Goal: Task Accomplishment & Management: Manage account settings

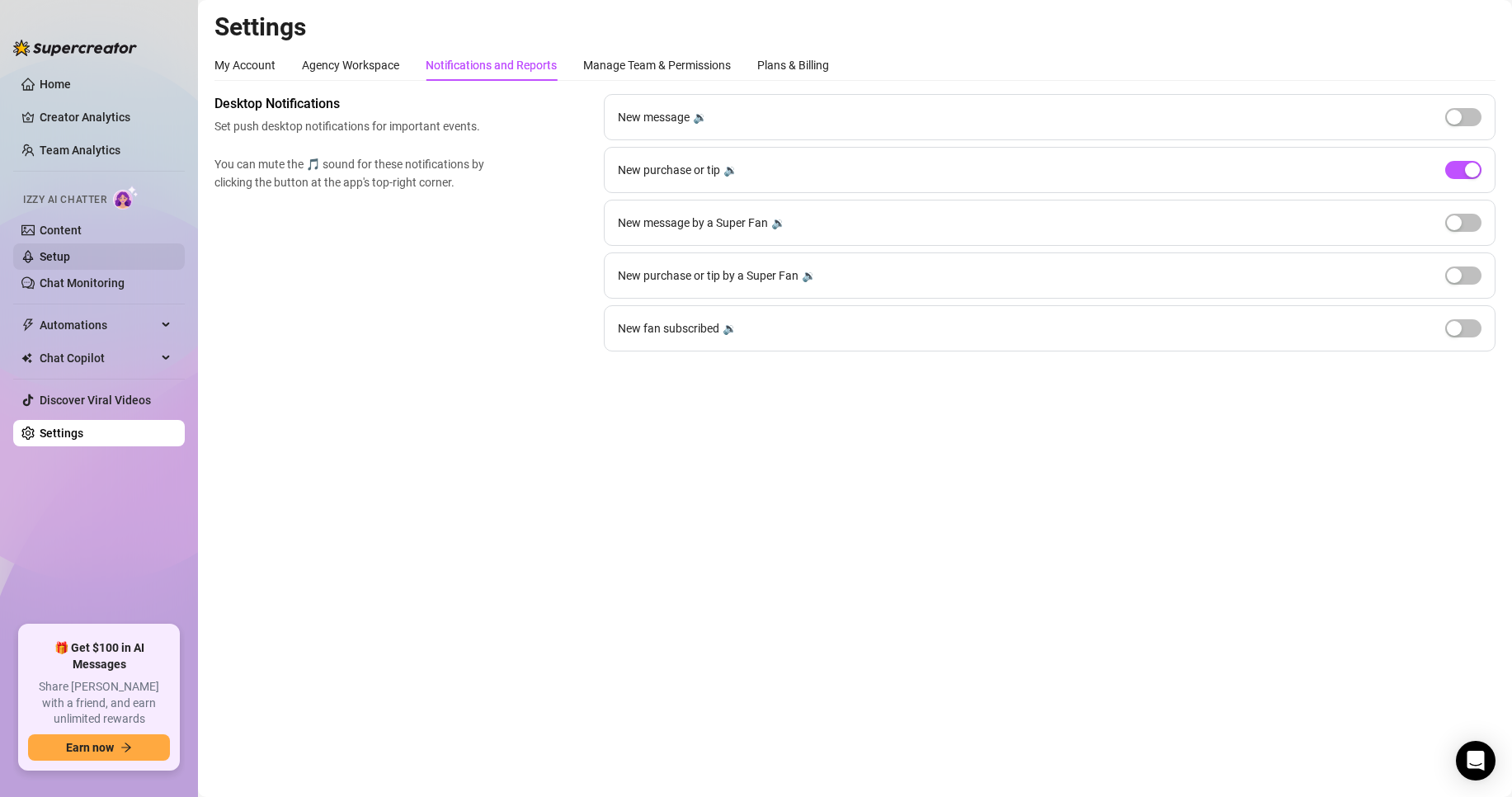
click at [70, 261] on link "Setup" at bounding box center [55, 257] width 30 height 14
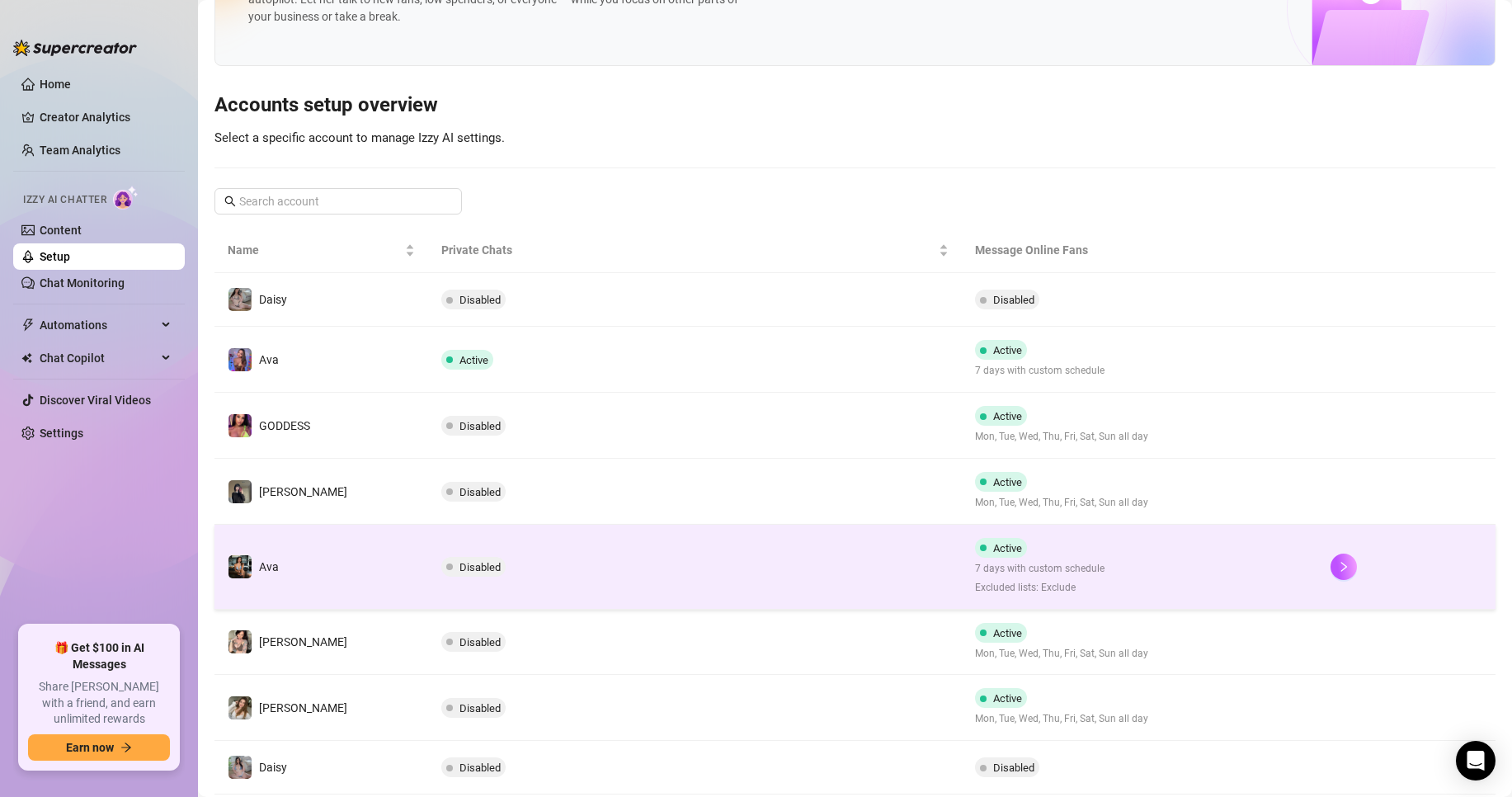
scroll to position [247, 0]
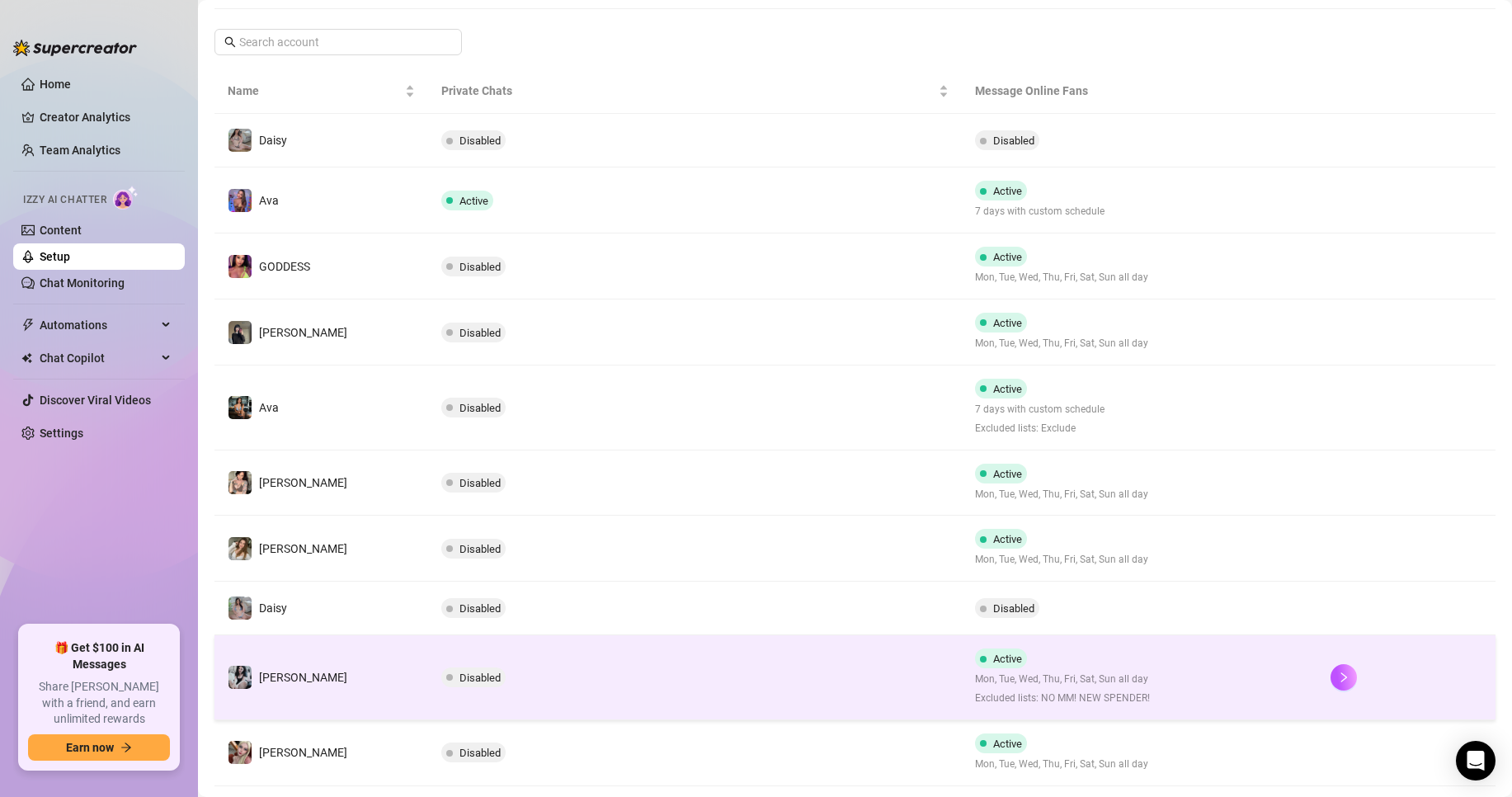
click at [603, 686] on td "Disabled" at bounding box center [695, 677] width 534 height 85
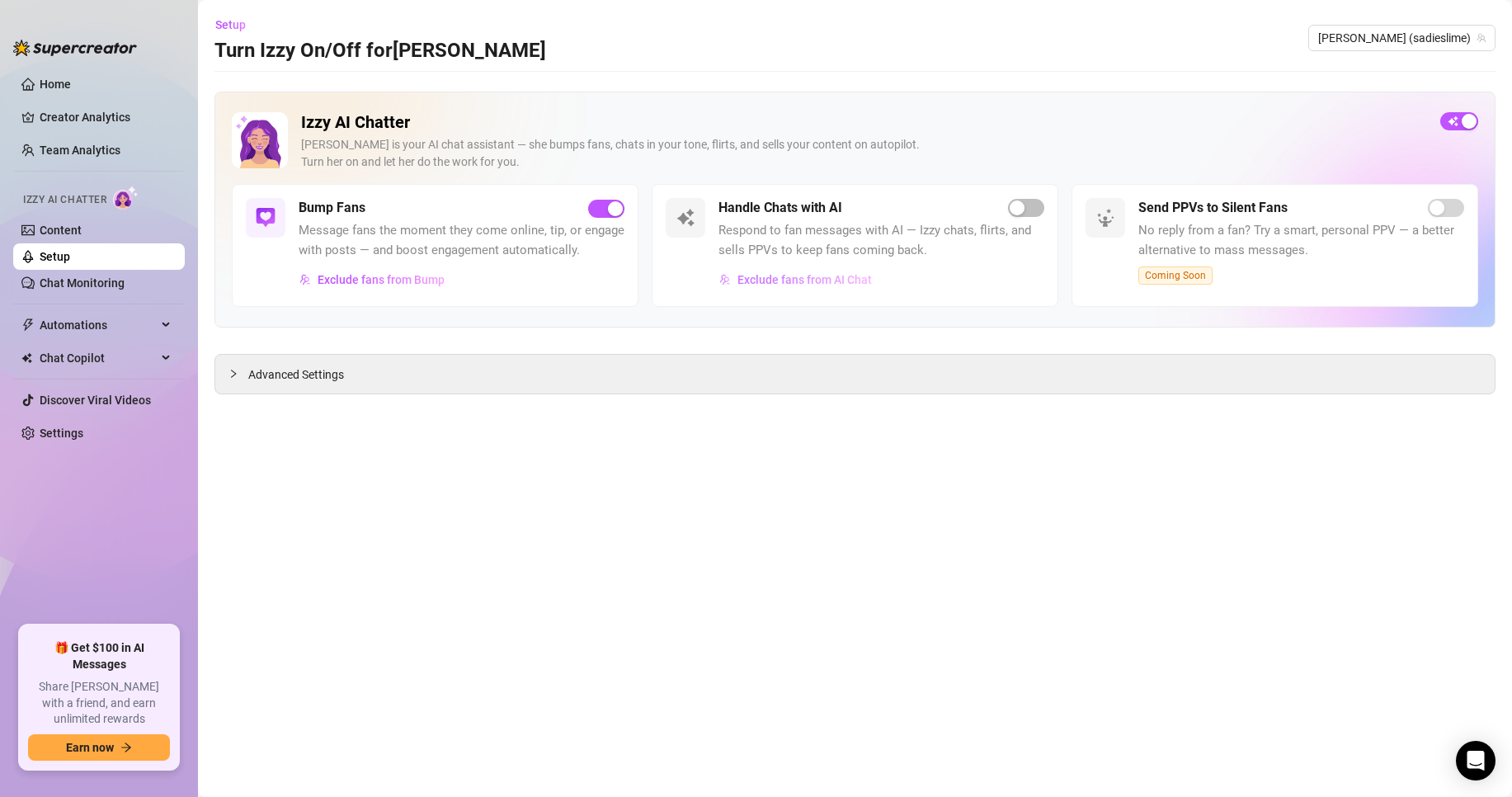
click at [777, 278] on span "Exclude fans from AI Chat" at bounding box center [805, 280] width 134 height 14
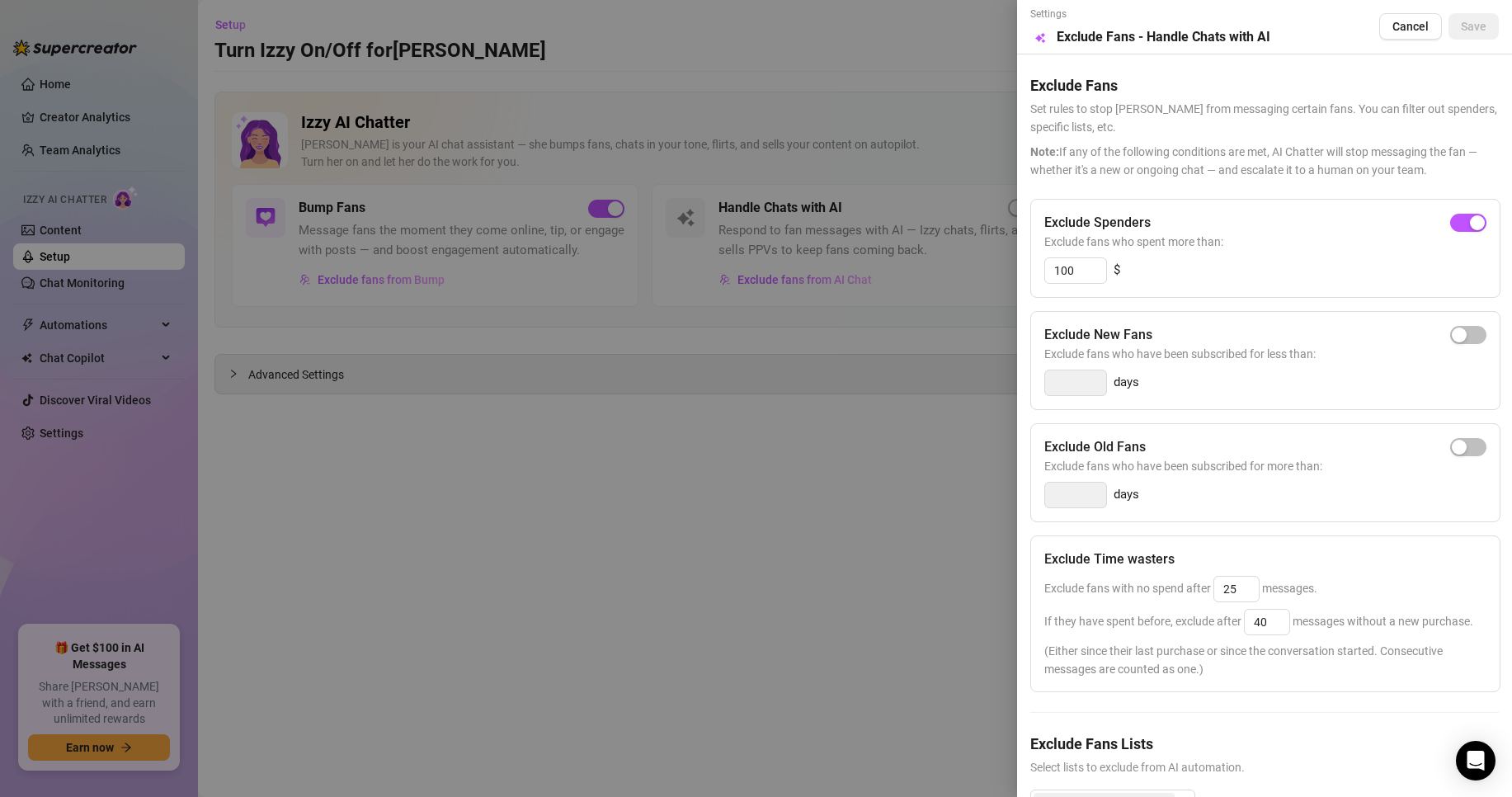
click at [820, 519] on div at bounding box center [756, 398] width 1512 height 797
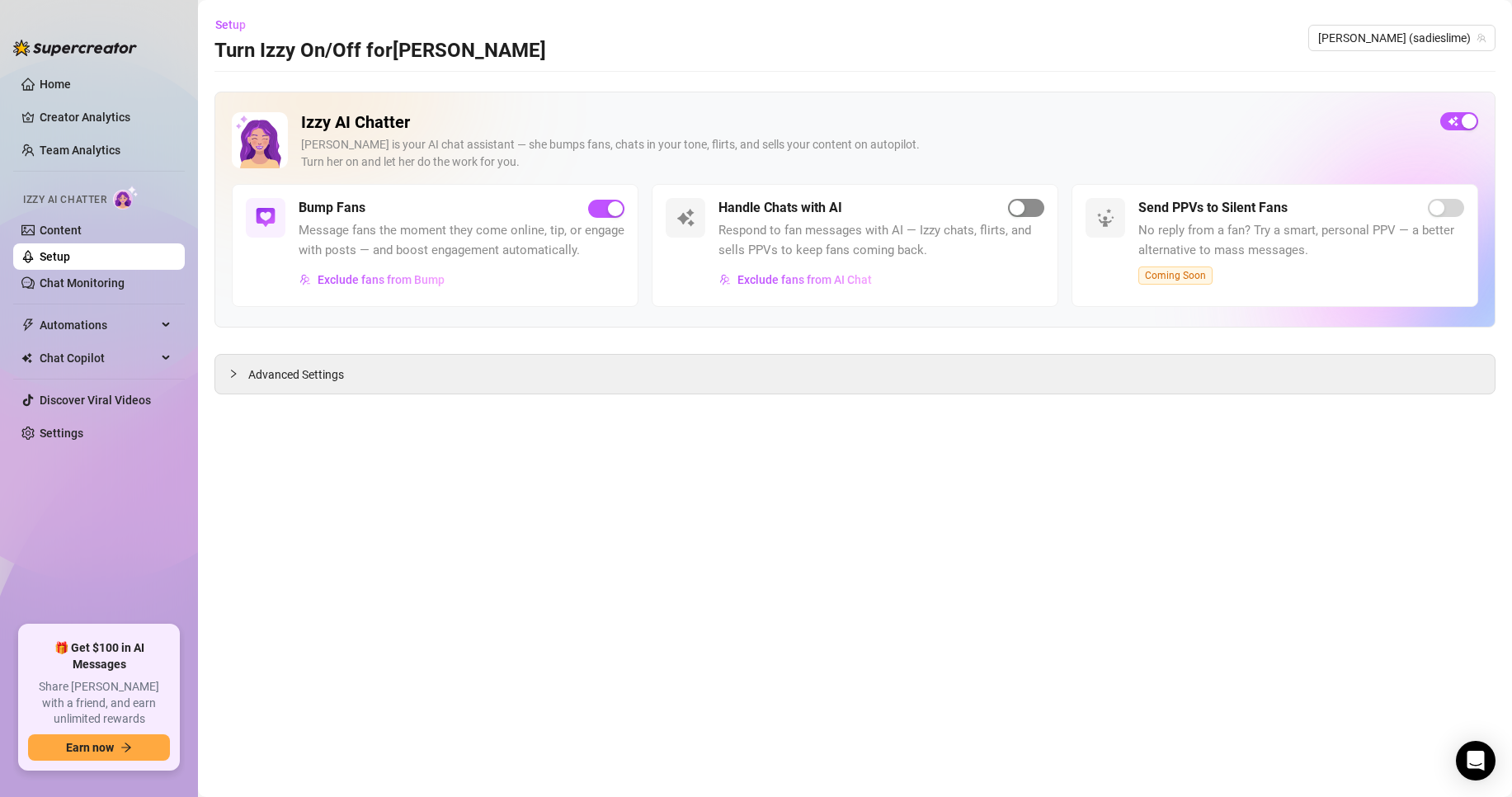
click at [1023, 212] on div "button" at bounding box center [1016, 208] width 15 height 15
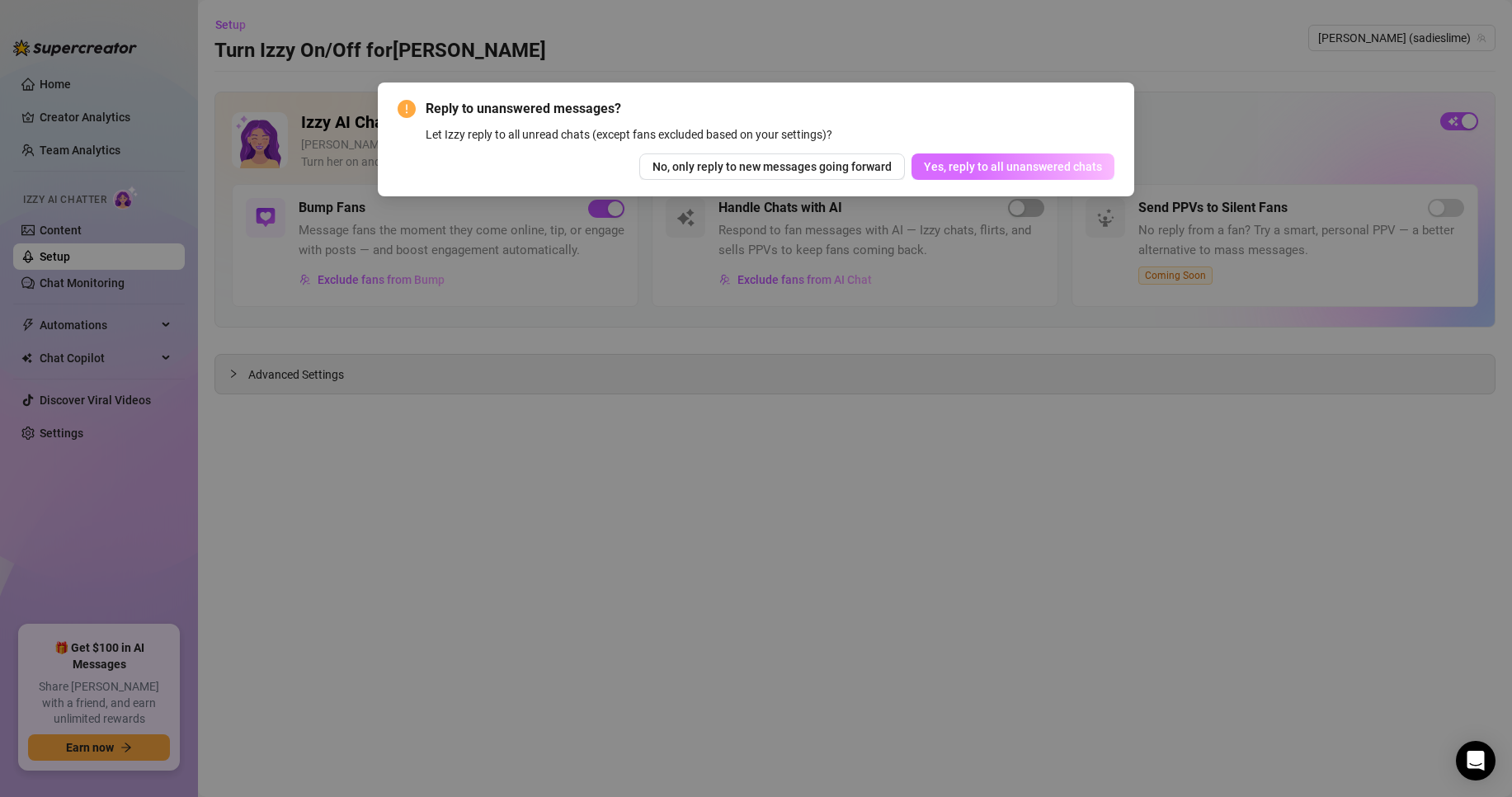
click at [1045, 174] on button "Yes, reply to all unanswered chats" at bounding box center [1013, 166] width 203 height 26
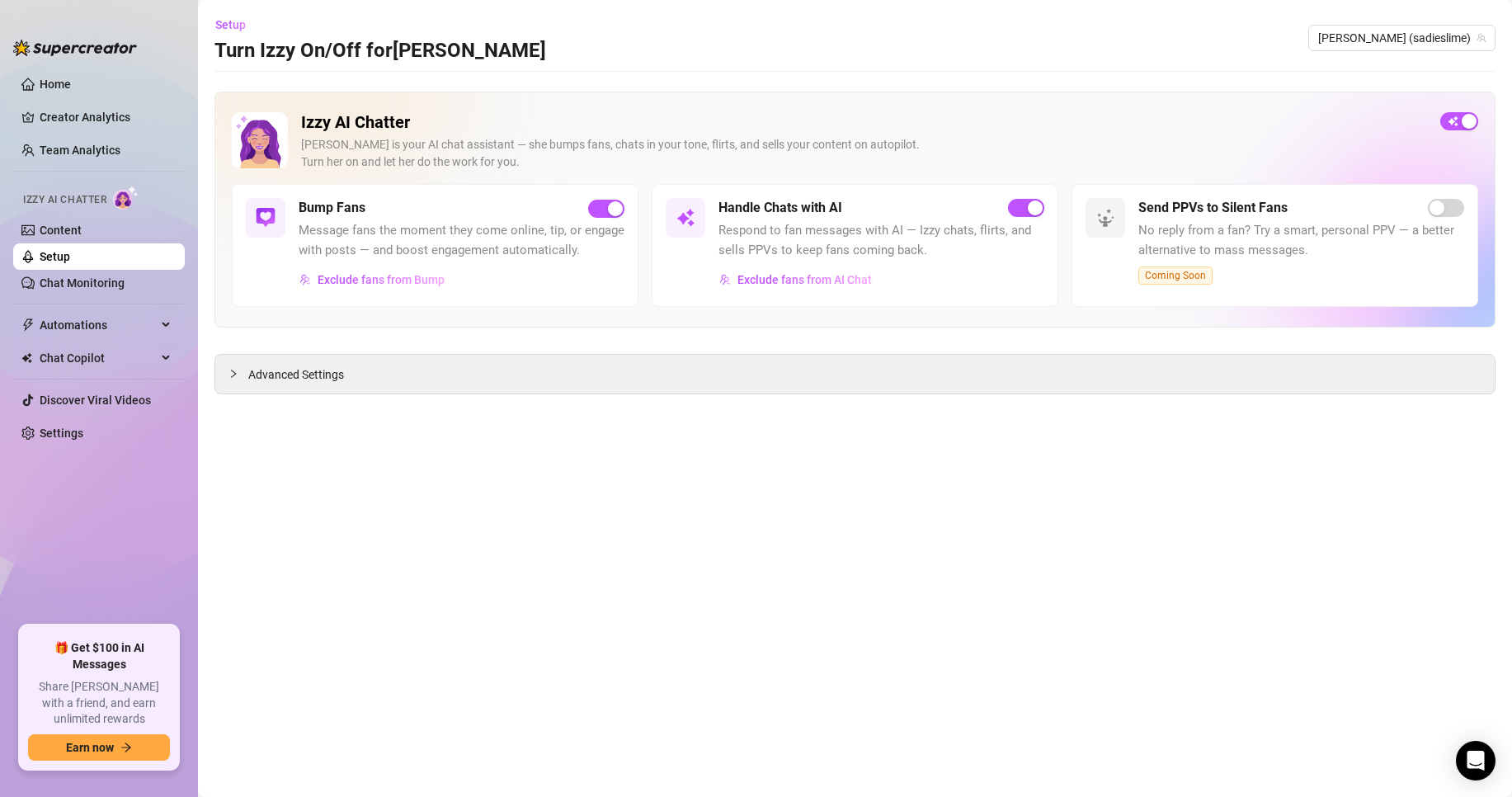
click at [70, 260] on link "Setup" at bounding box center [55, 257] width 30 height 14
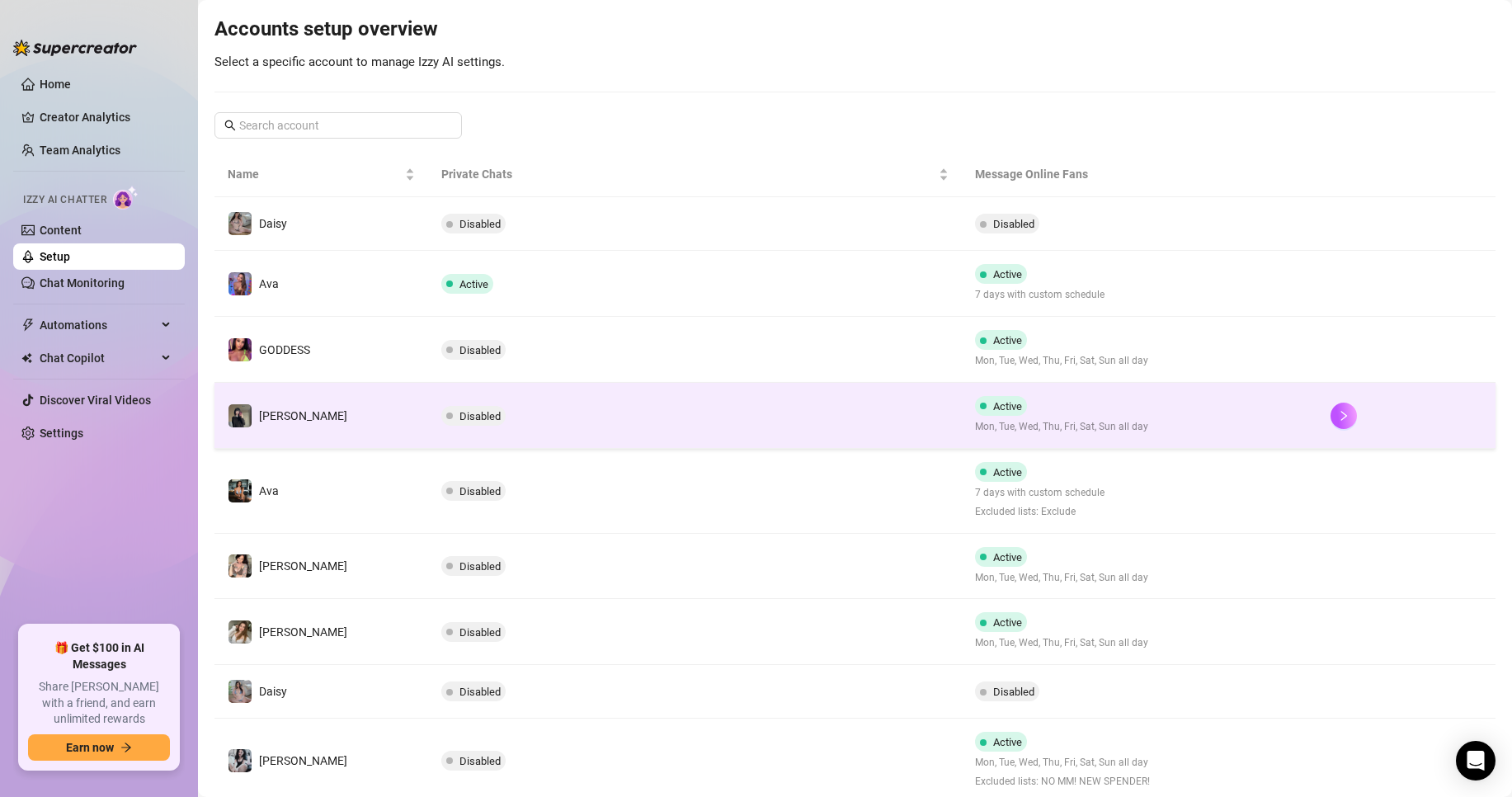
scroll to position [286, 0]
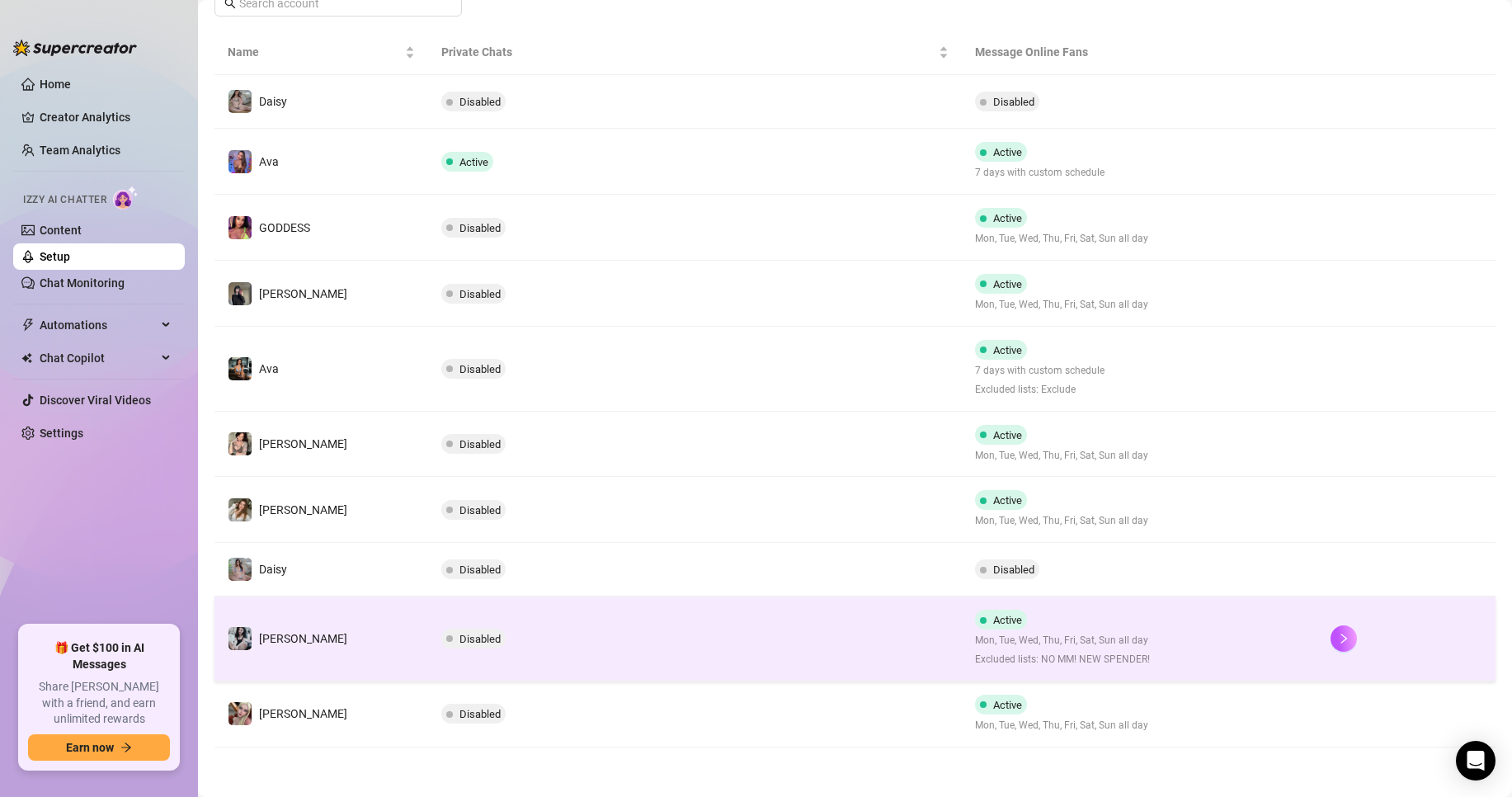
click at [469, 626] on td "Disabled" at bounding box center [695, 638] width 534 height 85
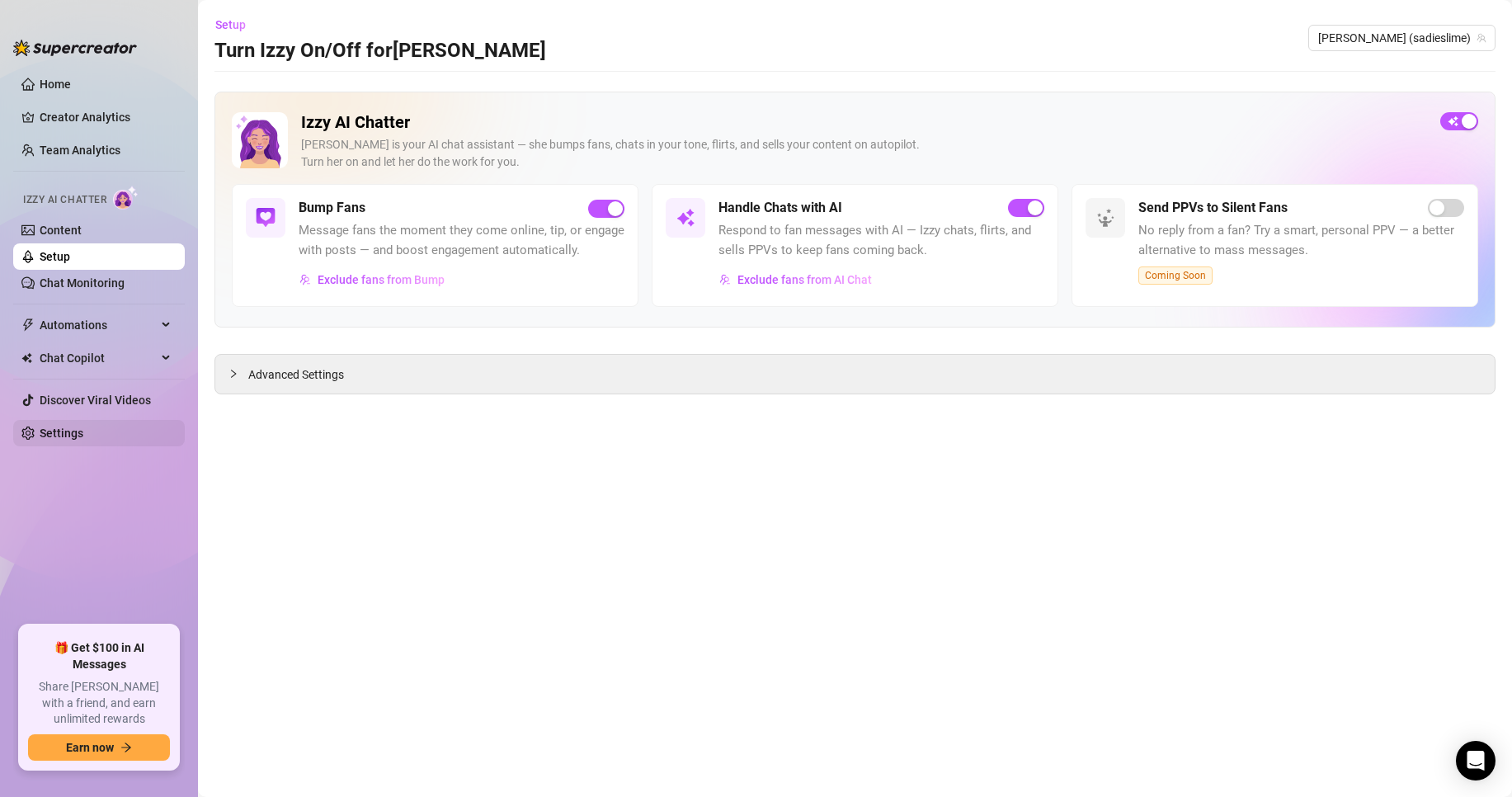
click at [84, 434] on link "Settings" at bounding box center [61, 434] width 44 height 14
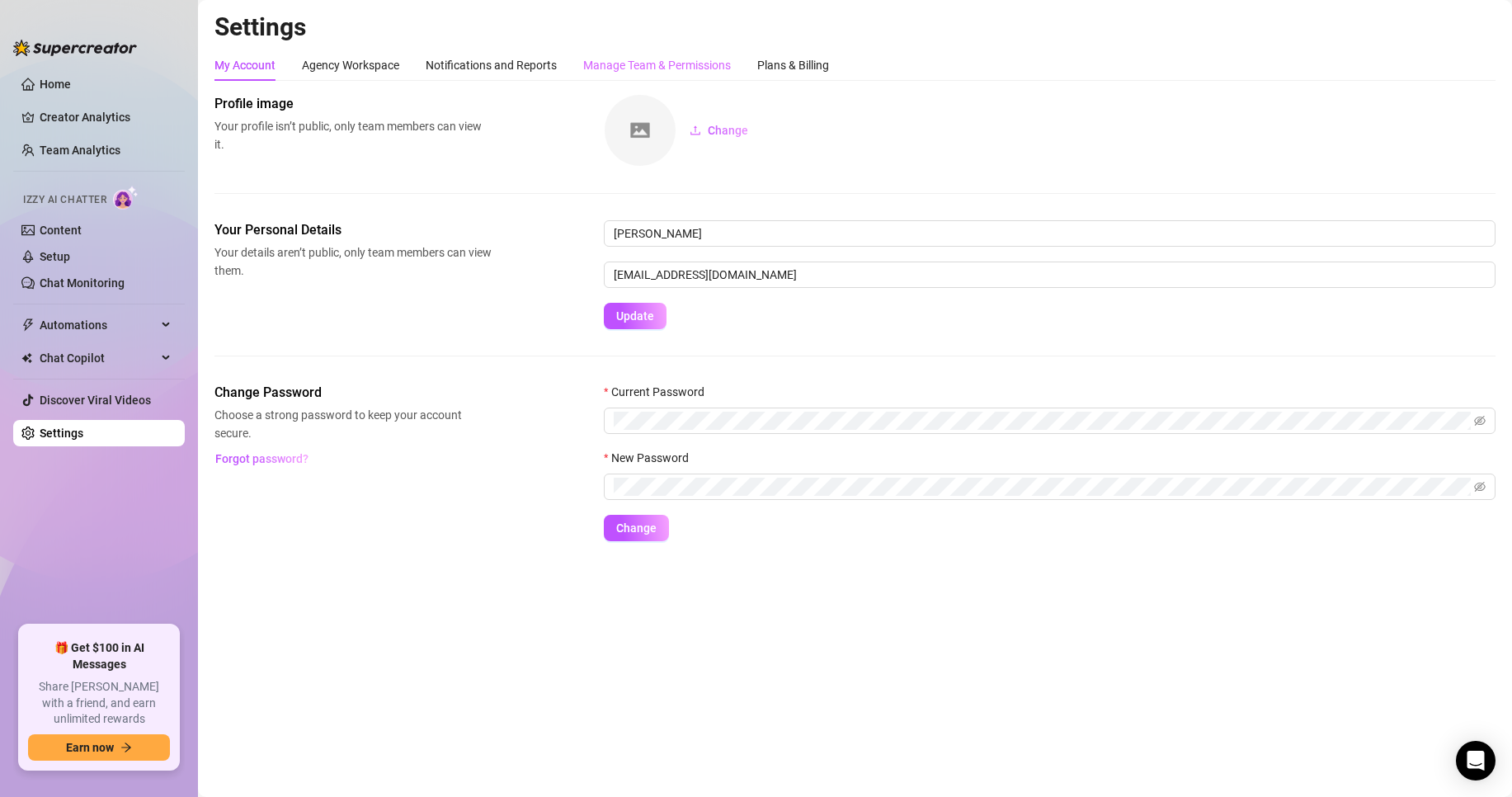
click at [641, 75] on div "Manage Team & Permissions" at bounding box center [658, 65] width 148 height 31
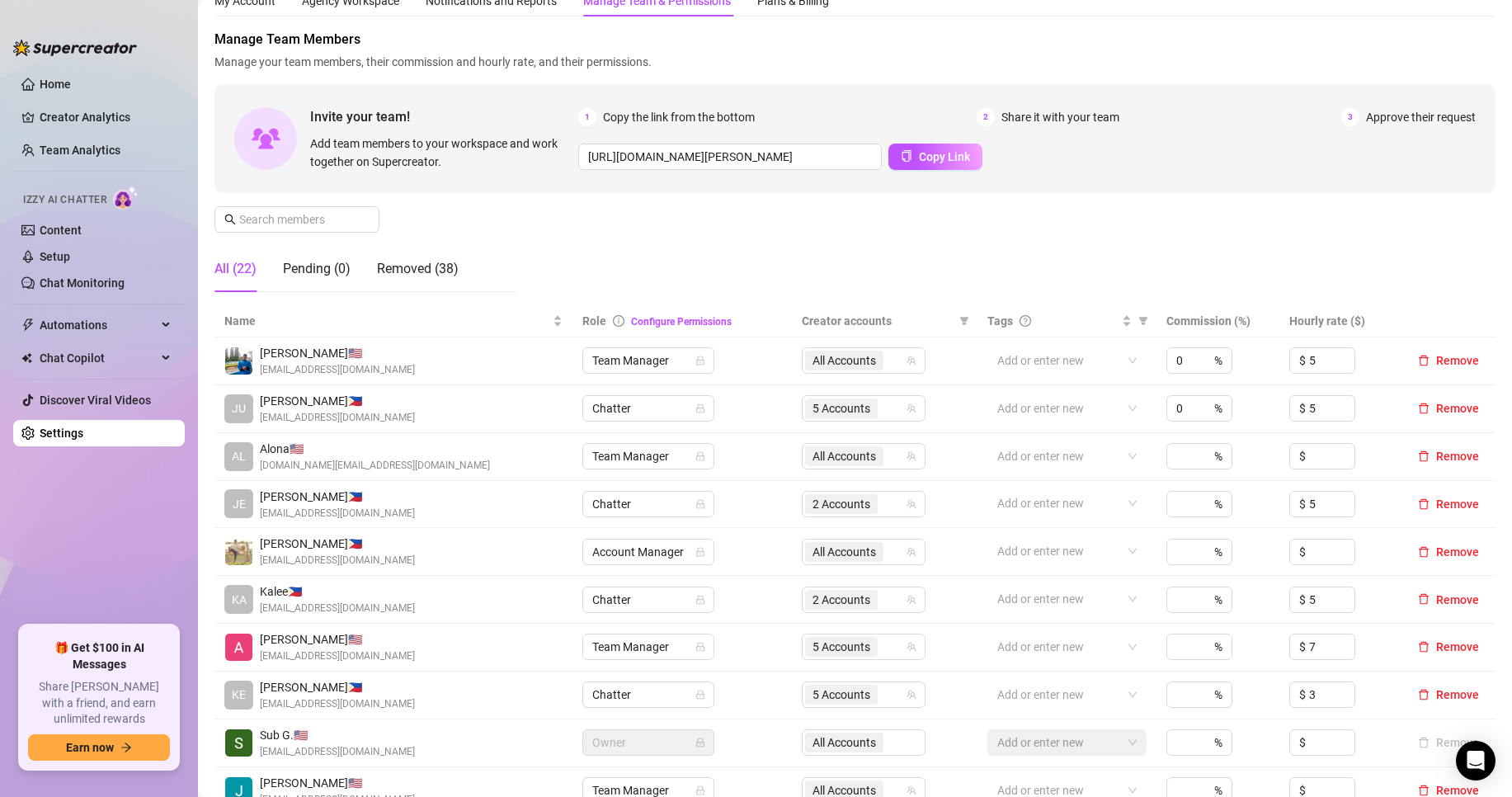
scroll to position [83, 0]
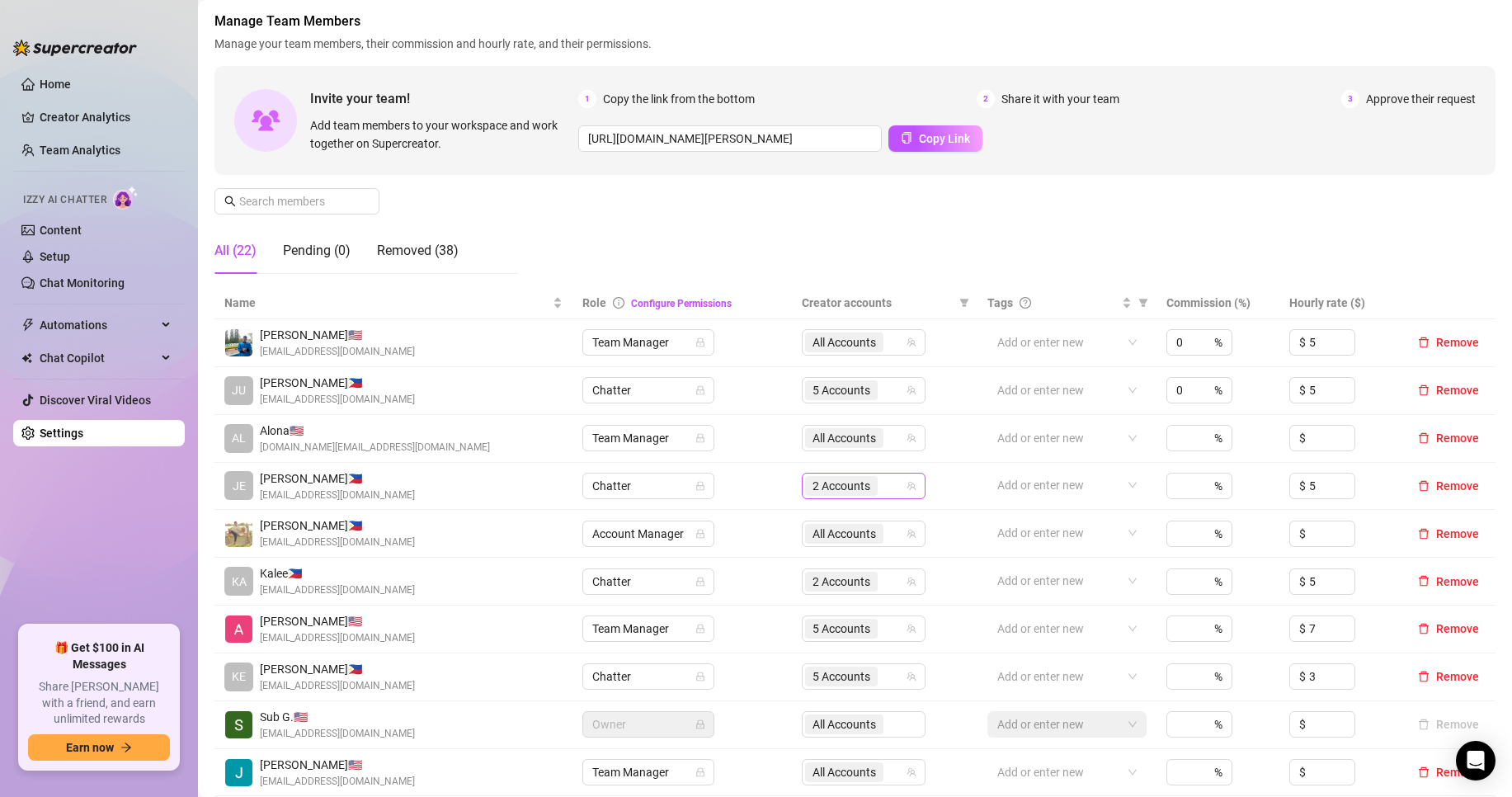
click at [857, 486] on span "2 Accounts" at bounding box center [841, 485] width 57 height 19
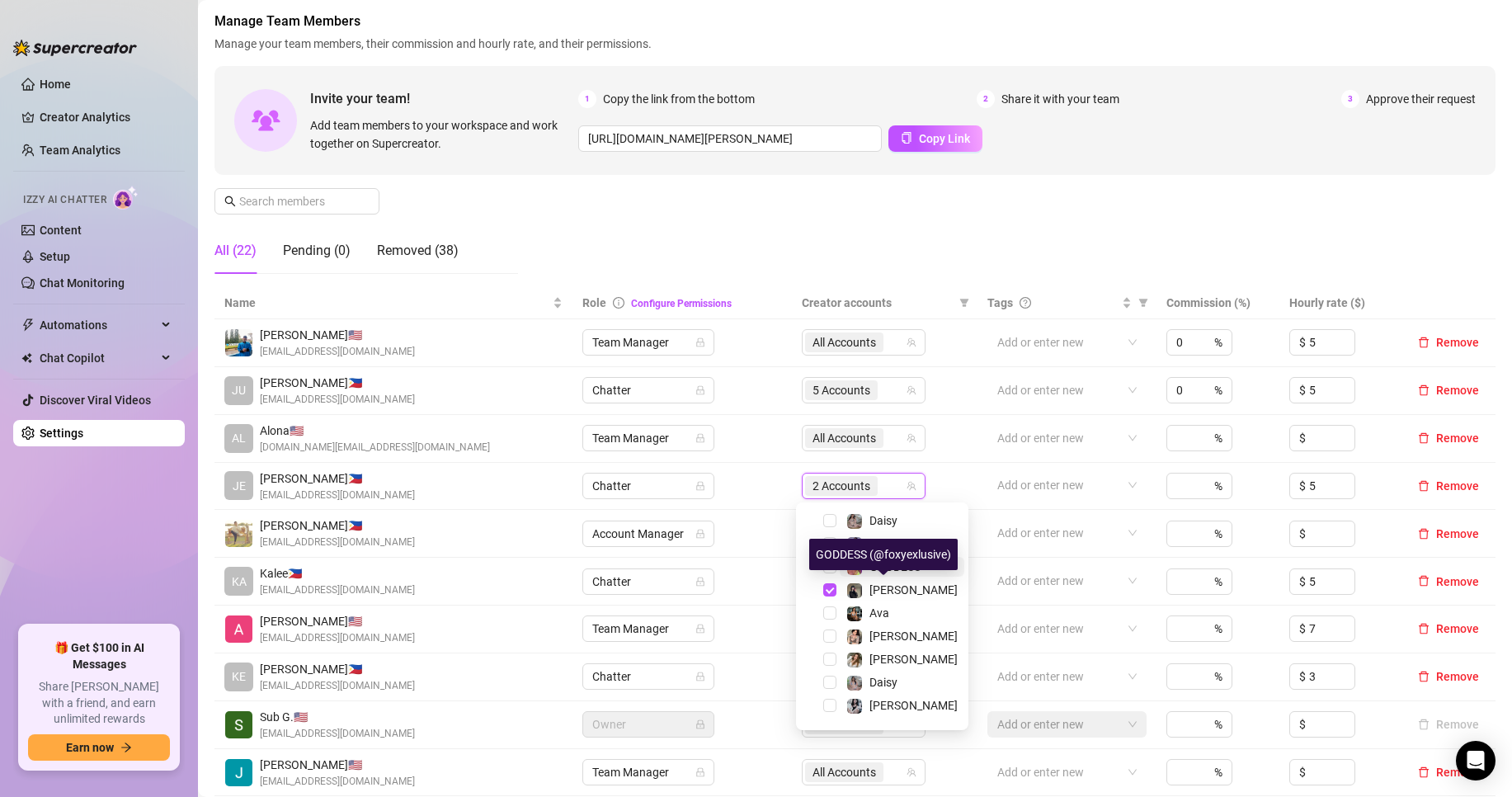
scroll to position [43, 0]
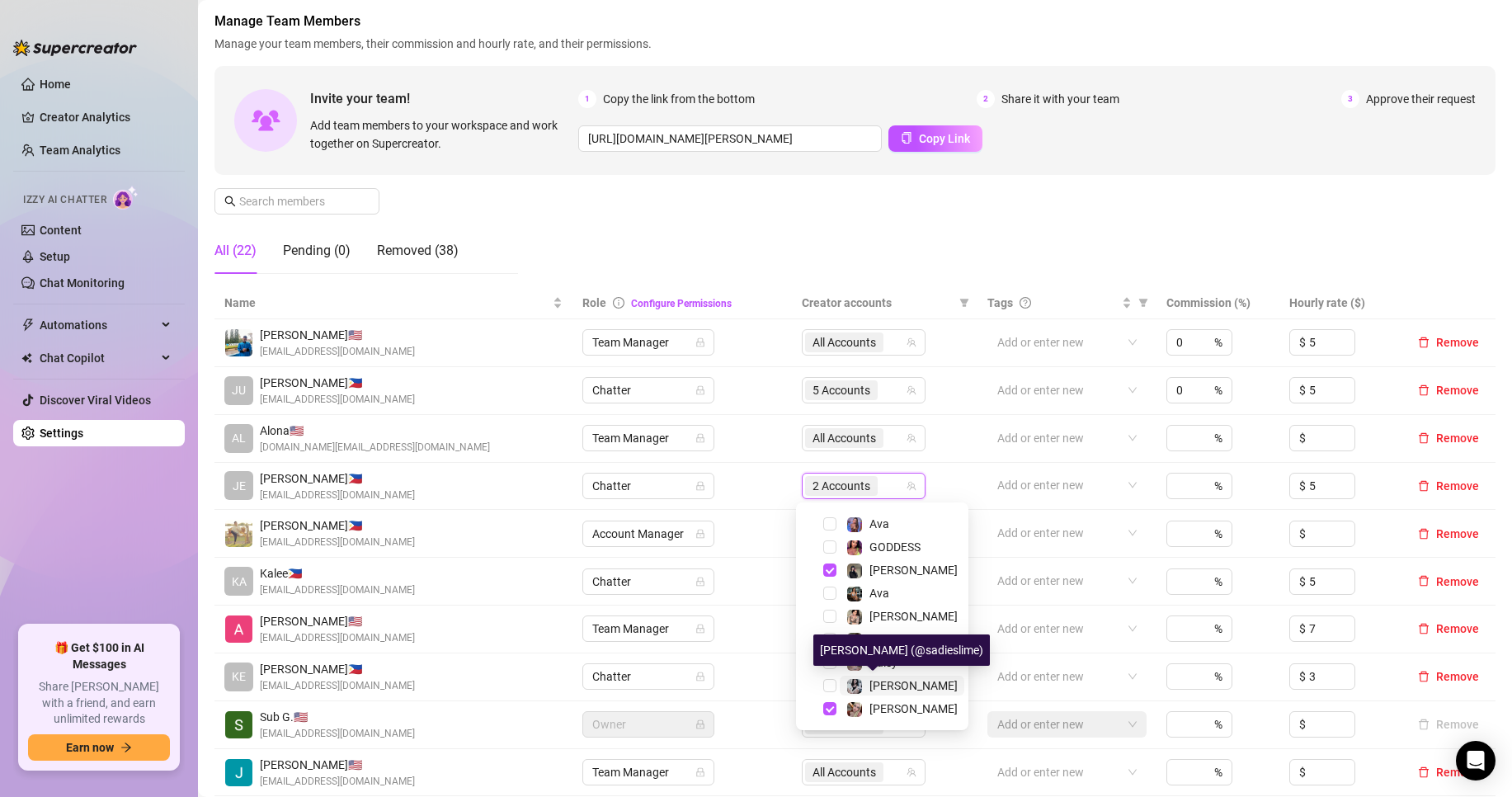
click at [895, 679] on span "[PERSON_NAME]" at bounding box center [913, 686] width 89 height 14
click at [739, 218] on div "Manage Team Members Manage your team members, their commission and hourly rate,…" at bounding box center [854, 149] width 1281 height 276
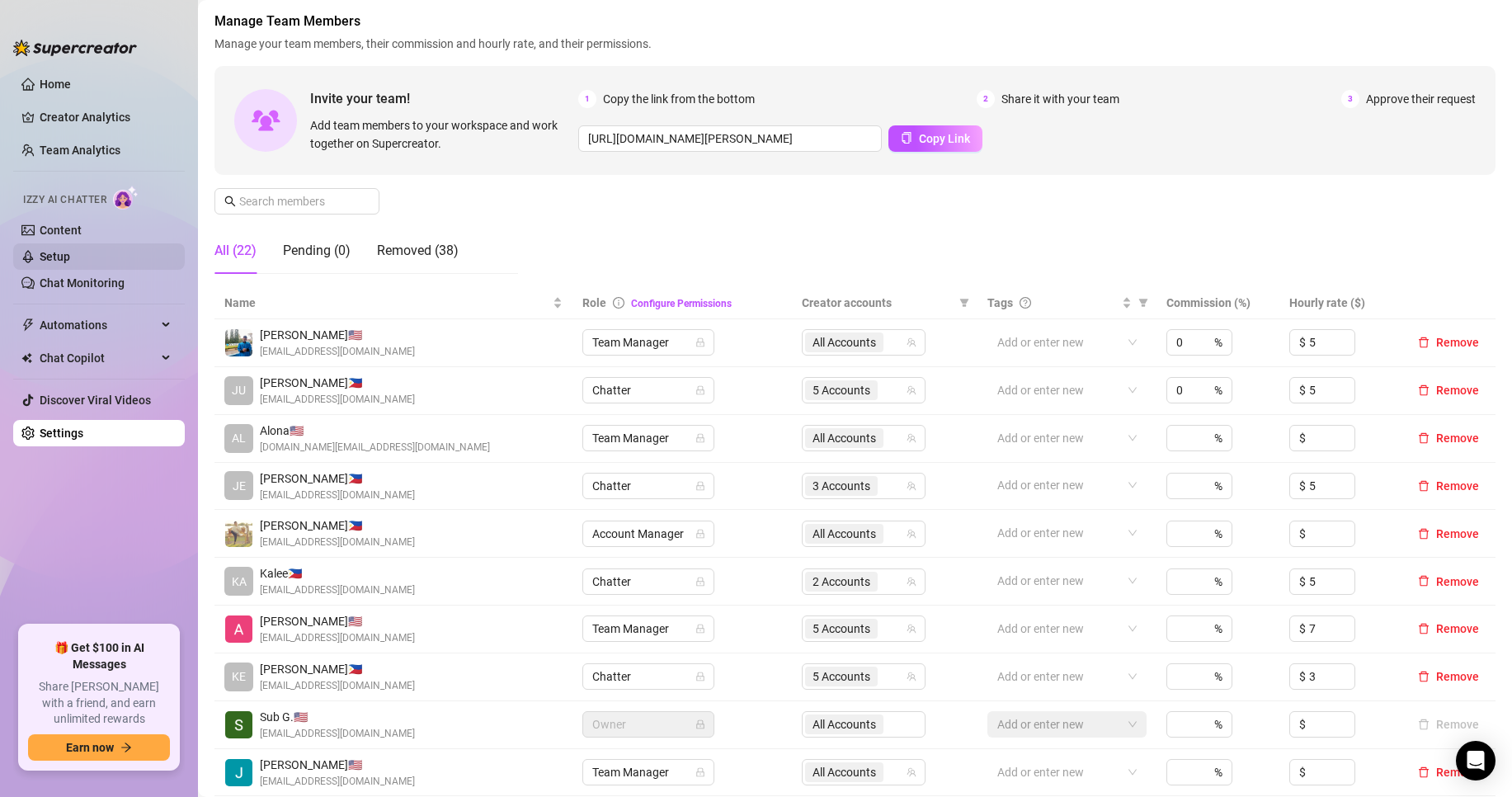
click at [70, 255] on link "Setup" at bounding box center [55, 257] width 30 height 14
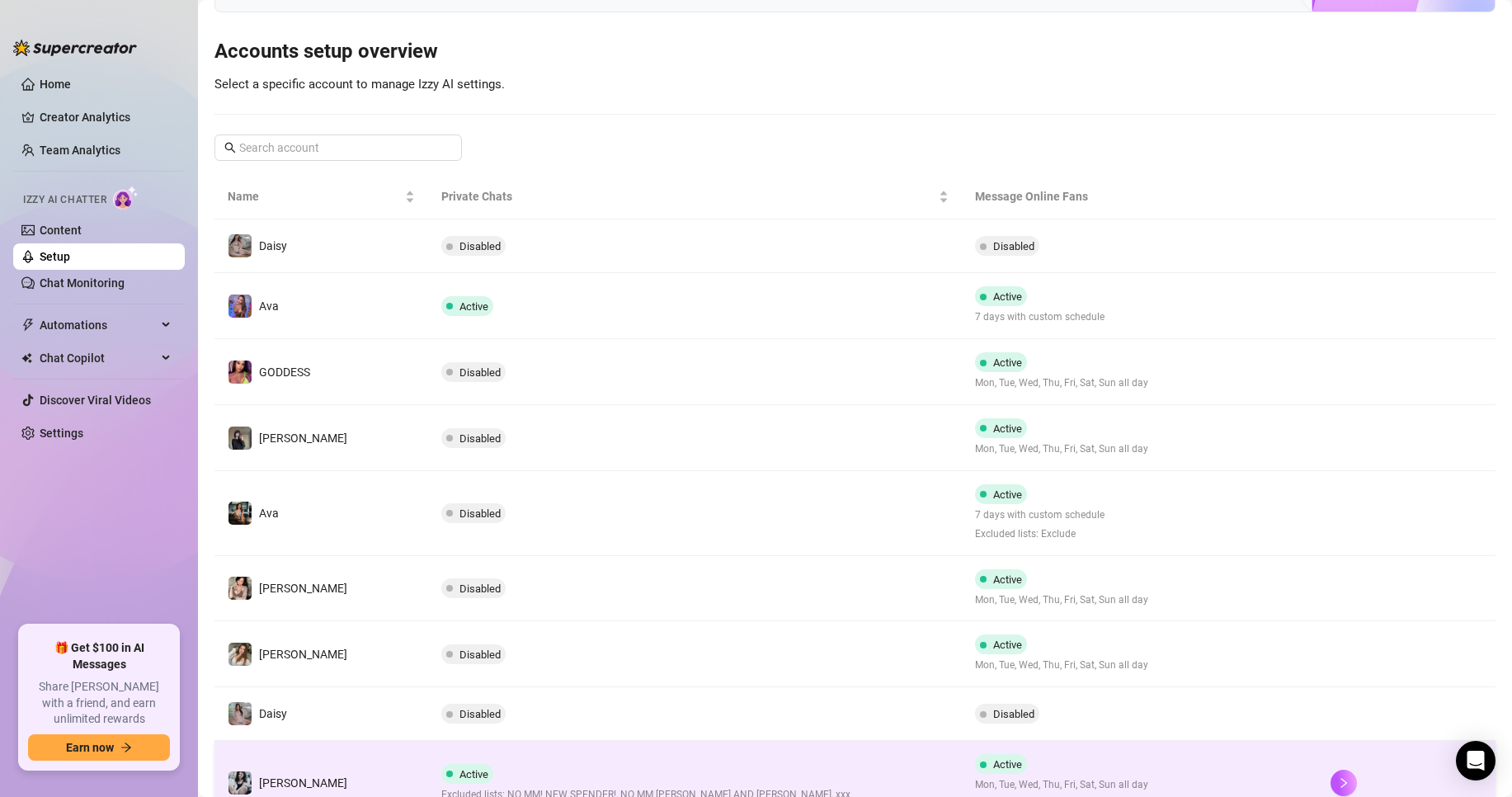
scroll to position [286, 0]
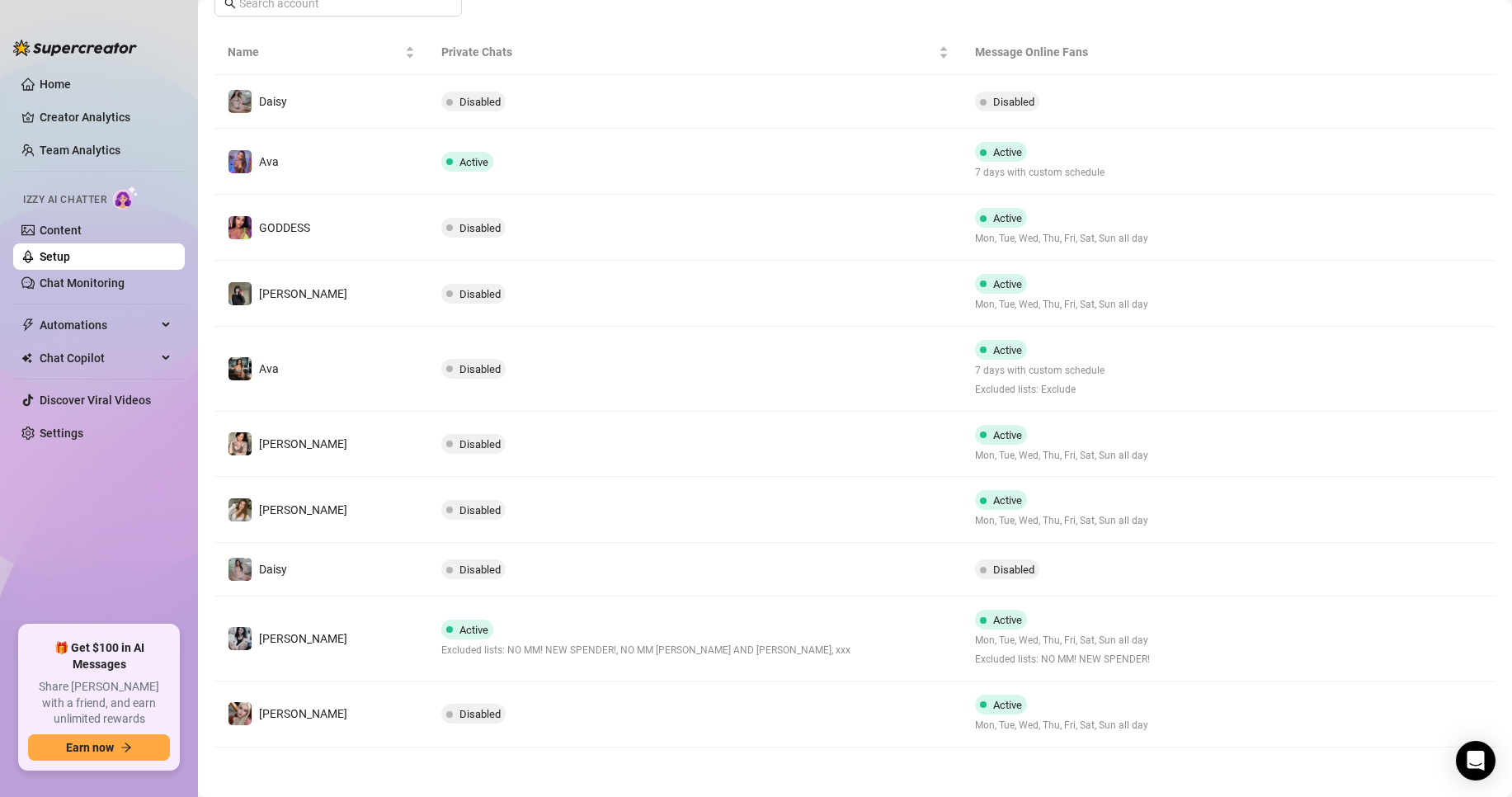
click at [644, 630] on div "Active Excluded lists: NO MM! NEW SPENDER!, NO MM [PERSON_NAME] AND [PERSON_NAM…" at bounding box center [646, 639] width 409 height 39
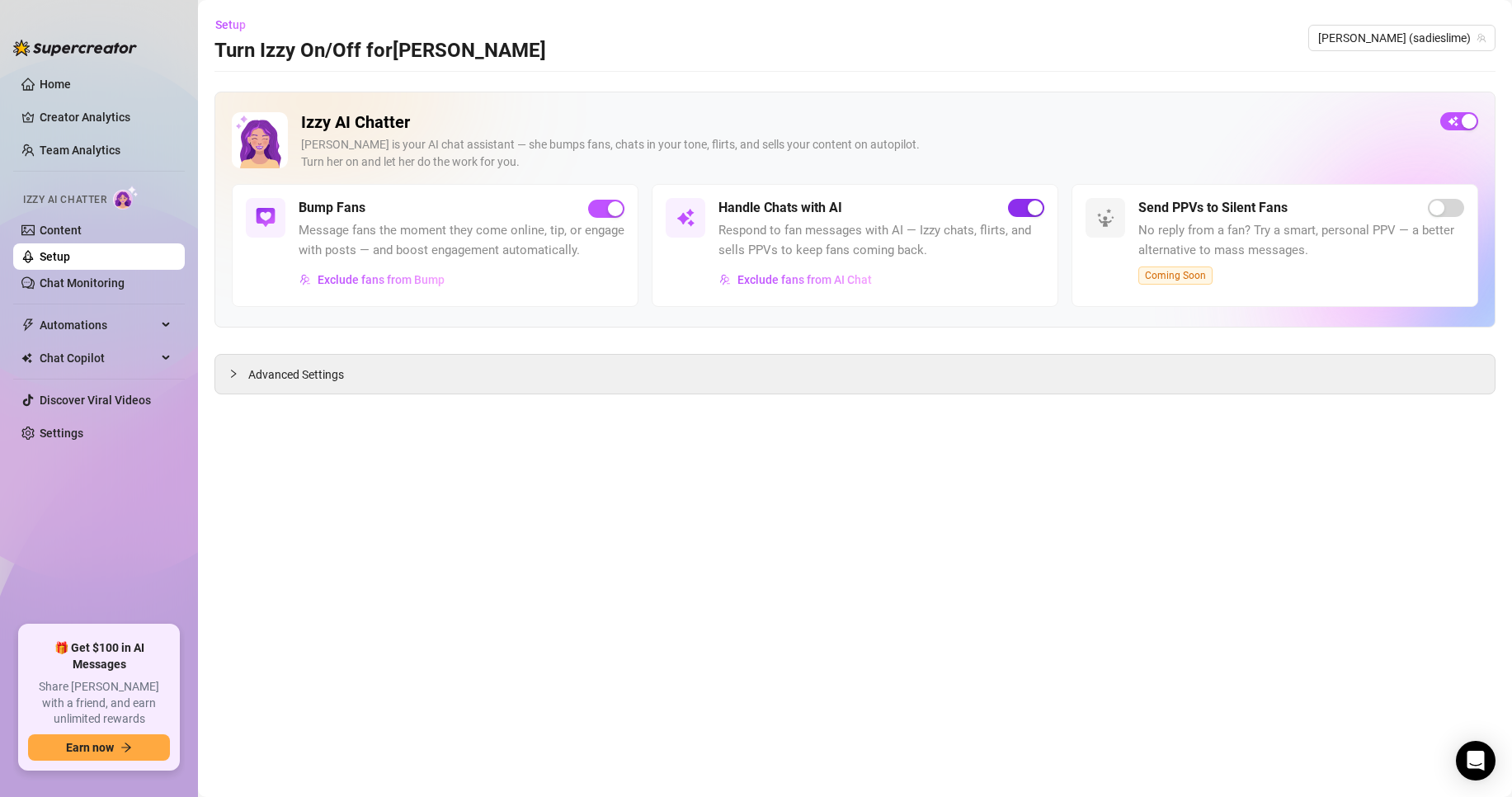
click at [1010, 207] on span "button" at bounding box center [1026, 208] width 36 height 19
